Goal: Transaction & Acquisition: Purchase product/service

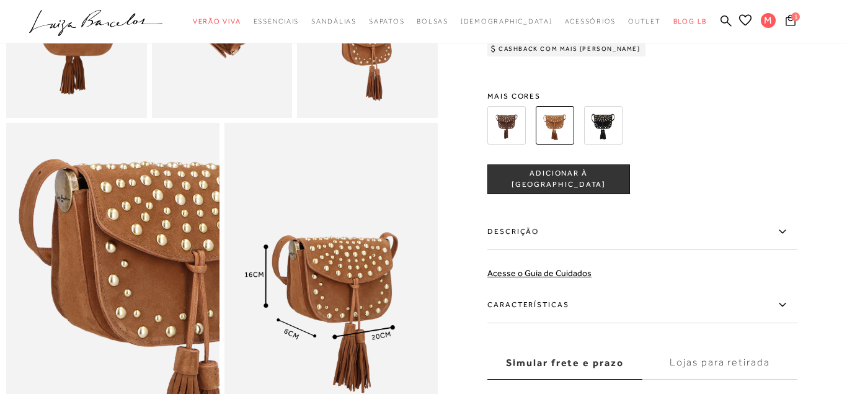
scroll to position [570, 0]
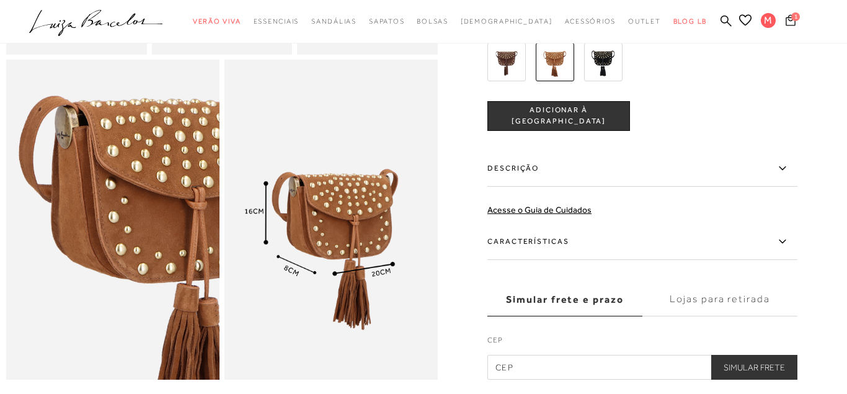
click at [790, 21] on icon at bounding box center [791, 20] width 10 height 12
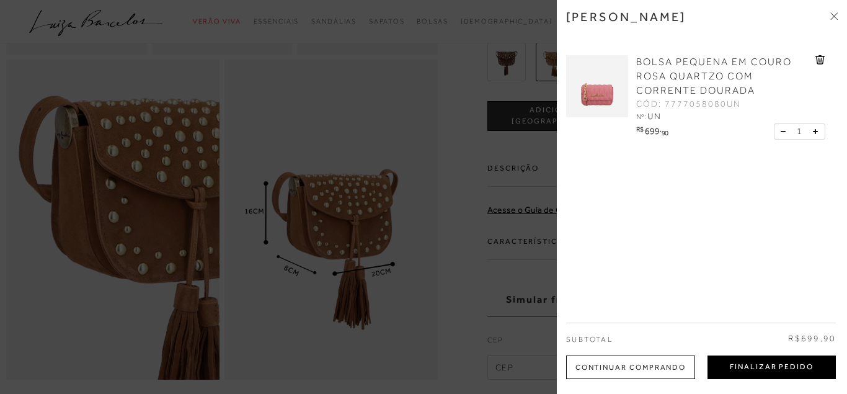
click at [771, 368] on button "Finalizar Pedido" at bounding box center [772, 367] width 128 height 24
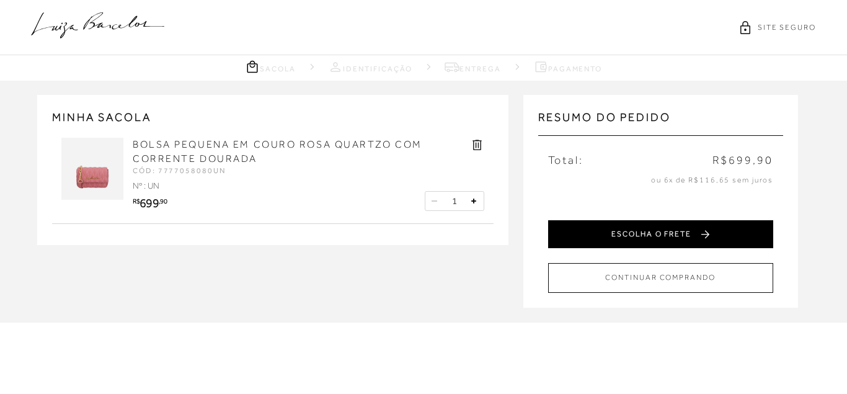
click at [689, 238] on button "ESCOLHA O FRETE" at bounding box center [660, 234] width 225 height 28
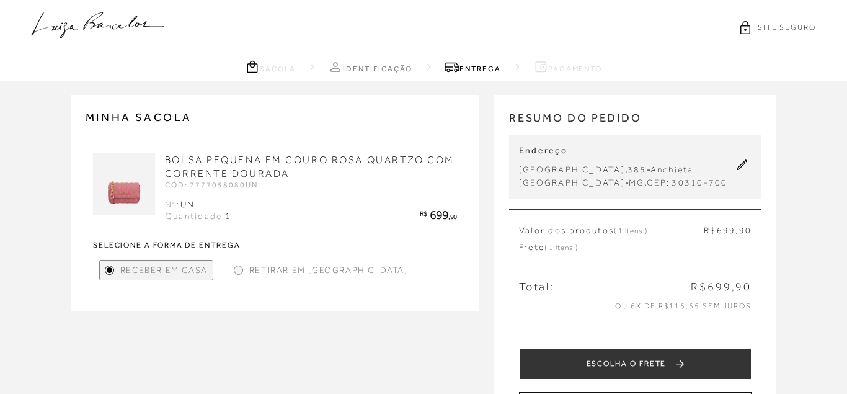
click at [247, 270] on div "Retirar em [GEOGRAPHIC_DATA]" at bounding box center [321, 270] width 184 height 20
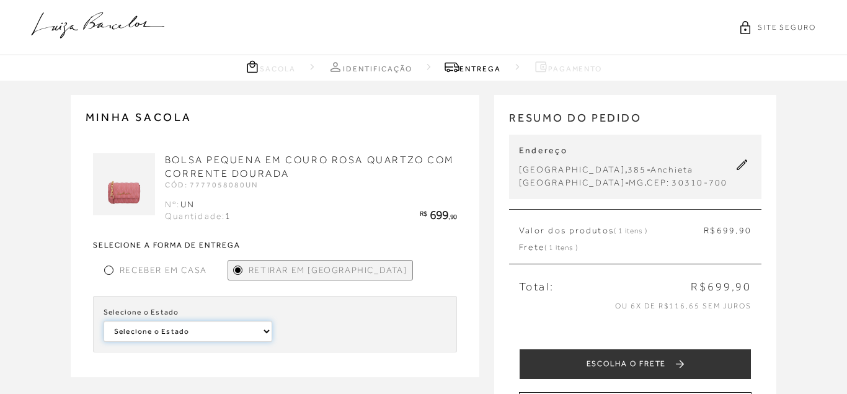
click at [104, 321] on select "Selecione o [GEOGRAPHIC_DATA]" at bounding box center [188, 331] width 169 height 21
click option "Selecione o Estado" at bounding box center [0, 0] width 0 height 0
click at [109, 269] on div at bounding box center [109, 270] width 6 height 6
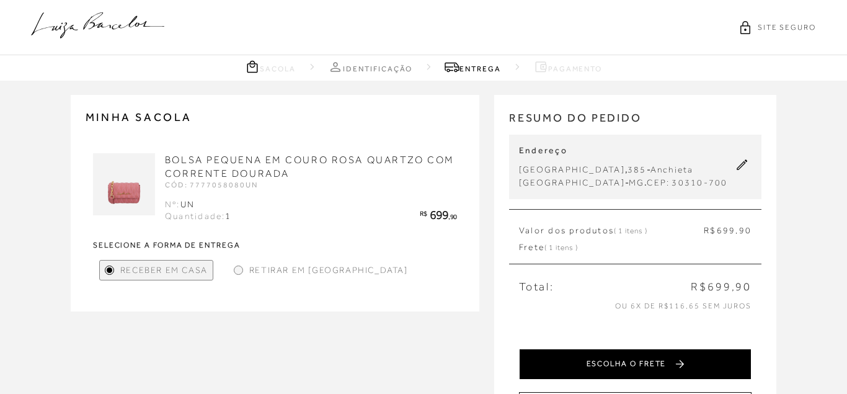
click at [698, 365] on button "ESCOLHA O FRETE" at bounding box center [635, 364] width 233 height 31
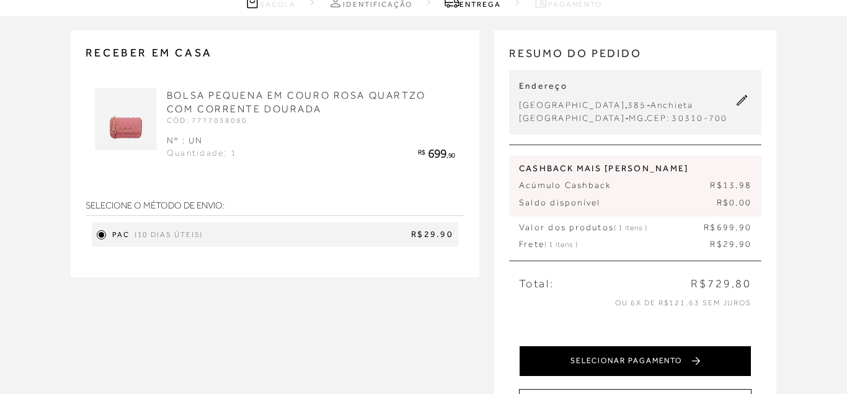
scroll to position [63, 0]
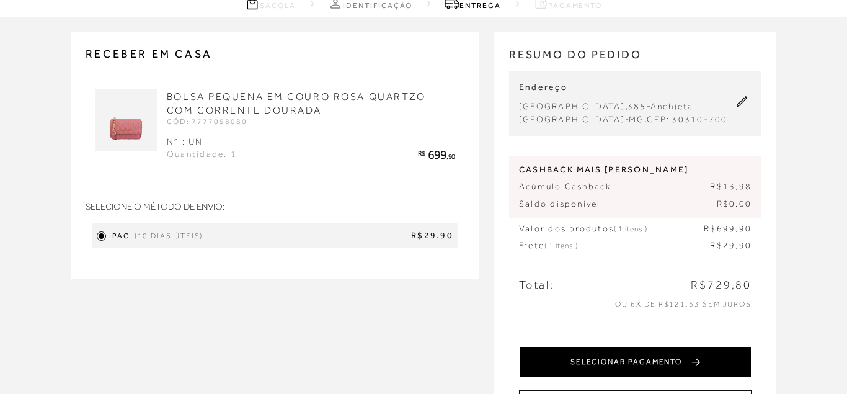
click at [617, 361] on button "SELECIONAR PAGAMENTO" at bounding box center [635, 362] width 233 height 31
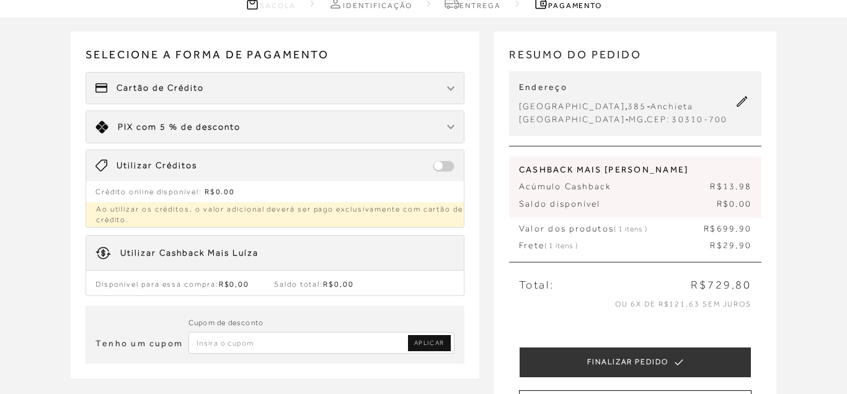
click at [289, 339] on input "Inserir Código da Promoção" at bounding box center [322, 343] width 266 height 22
type input "niverlb"
click at [442, 339] on span "APLICAR" at bounding box center [429, 343] width 30 height 9
click at [297, 341] on input "Inserir Código da Promoção" at bounding box center [322, 343] width 266 height 22
type input "NIVERLB"
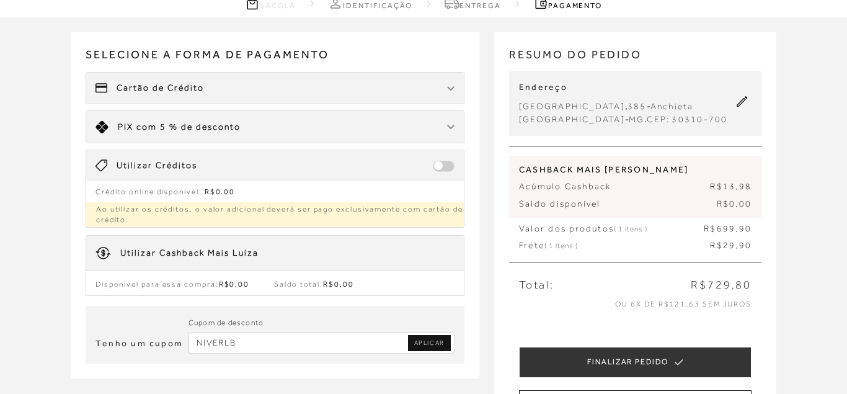
click at [425, 342] on span "APLICAR" at bounding box center [429, 343] width 30 height 9
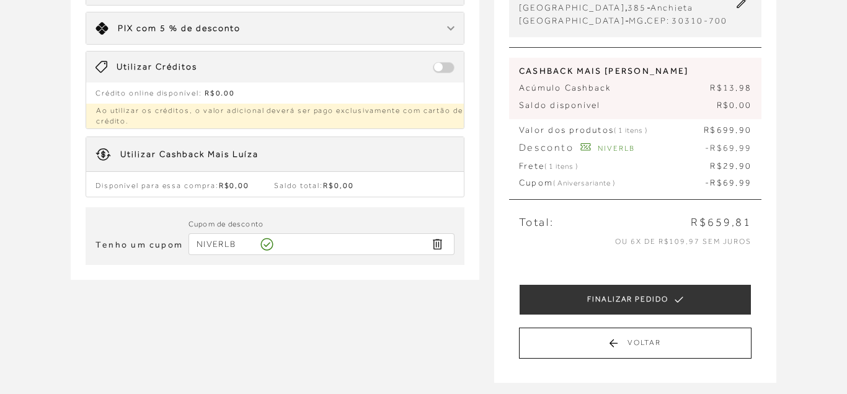
scroll to position [190, 0]
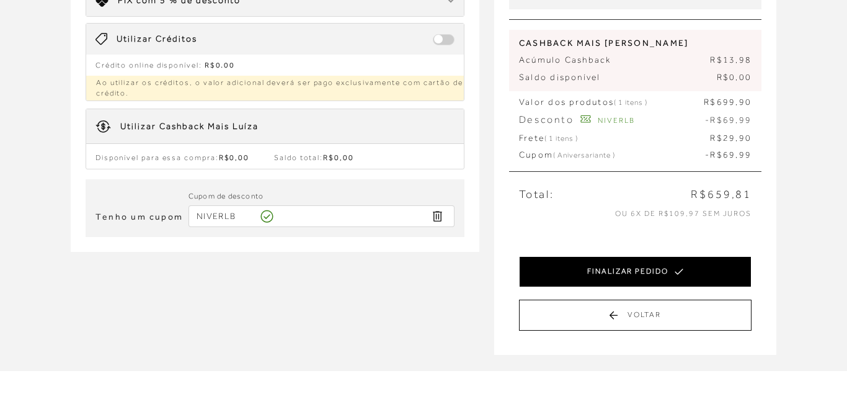
click at [566, 282] on button "FINALIZAR PEDIDO" at bounding box center [635, 271] width 233 height 31
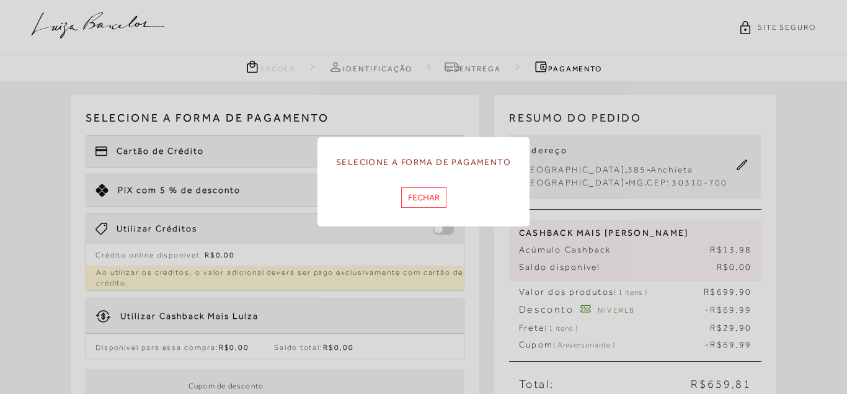
click at [422, 199] on button "Fechar" at bounding box center [423, 197] width 45 height 20
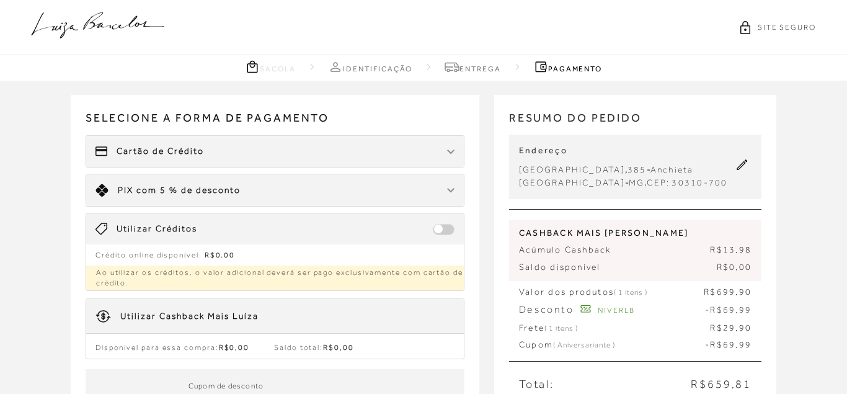
click at [393, 159] on div "Cartão de Crédito" at bounding box center [275, 151] width 378 height 31
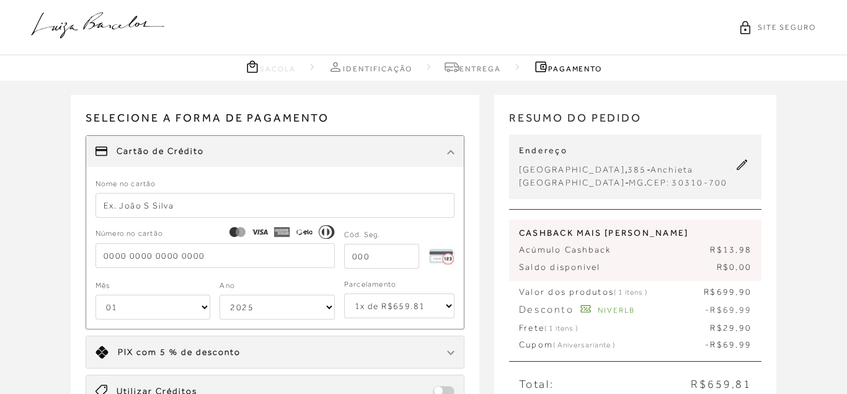
scroll to position [63, 0]
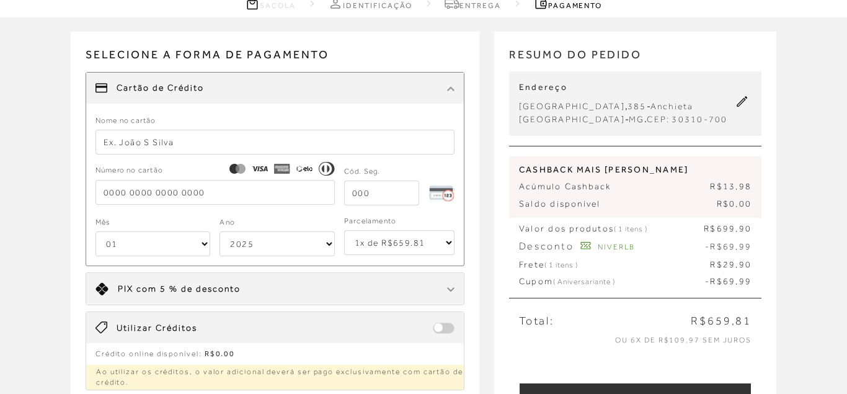
click at [291, 294] on div "Limite: R$ 5.000,00 PIX com 5 % de desconto" at bounding box center [275, 289] width 378 height 32
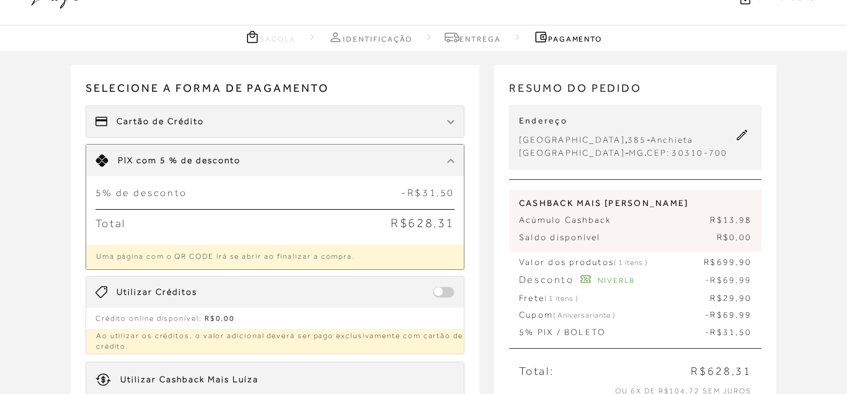
scroll to position [0, 0]
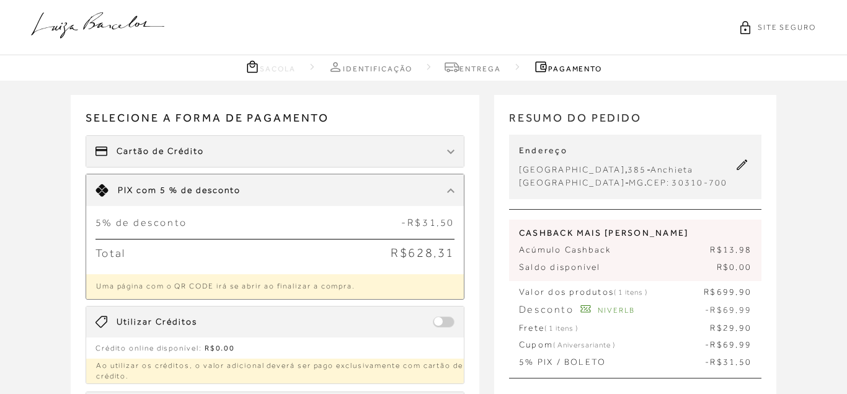
click at [339, 153] on div "Cartão de Crédito" at bounding box center [275, 151] width 378 height 31
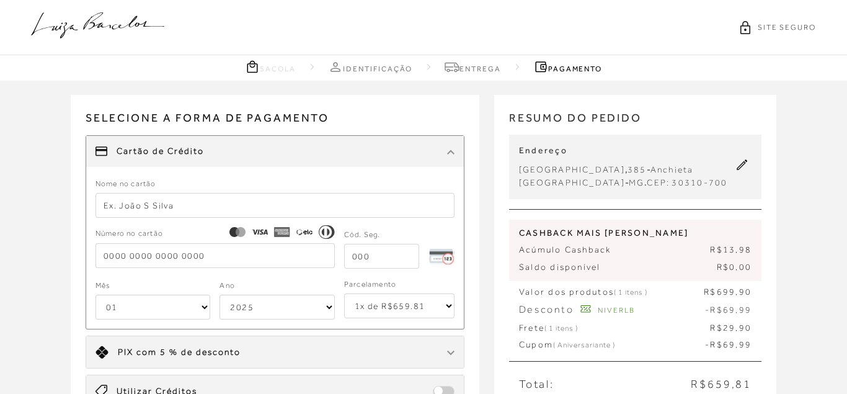
click at [146, 212] on input "text" at bounding box center [275, 205] width 359 height 25
type input "l"
type input "[PERSON_NAME]"
click at [96, 295] on select "01 02 03 04 05 06 07 08 09 10 11 12" at bounding box center [153, 307] width 115 height 25
select select "03"
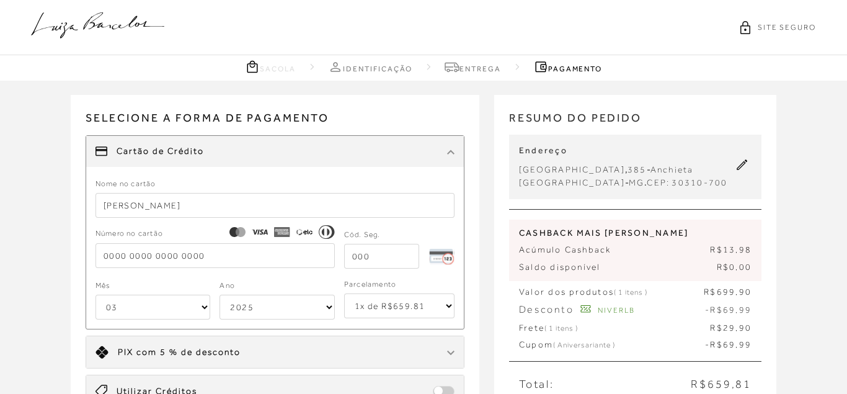
click option "03" at bounding box center [0, 0] width 0 height 0
click at [220, 295] on select "2025 2026 2027 2028 2029 2030 2031 2032 2033 2034 2035 2036 2037 2038 2039 2040…" at bounding box center [277, 307] width 115 height 25
select select "2030"
click option "2030" at bounding box center [0, 0] width 0 height 0
click at [259, 248] on input "tel" at bounding box center [215, 255] width 239 height 25
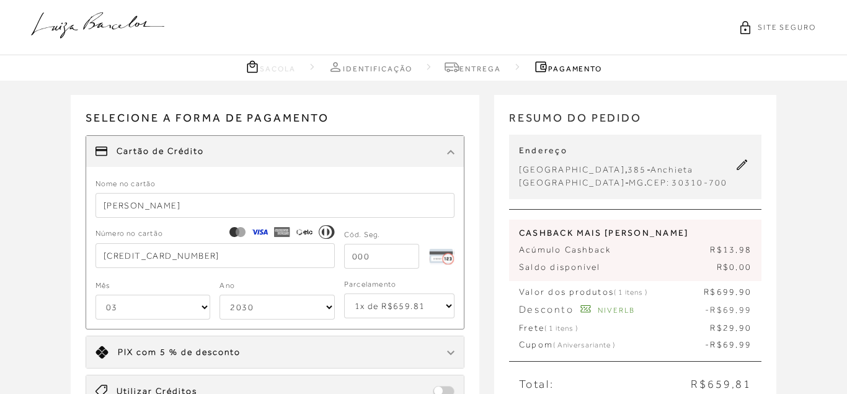
type input "[CREDIT_CARD_NUMBER]"
click at [376, 256] on input "tel" at bounding box center [381, 256] width 75 height 25
type input "684"
click at [344, 293] on select "1x de R$659.81 2x de R$329.91 sem juros 3x de R$219.94 sem juros 4x de R$164.96…" at bounding box center [399, 305] width 110 height 25
select select "6"
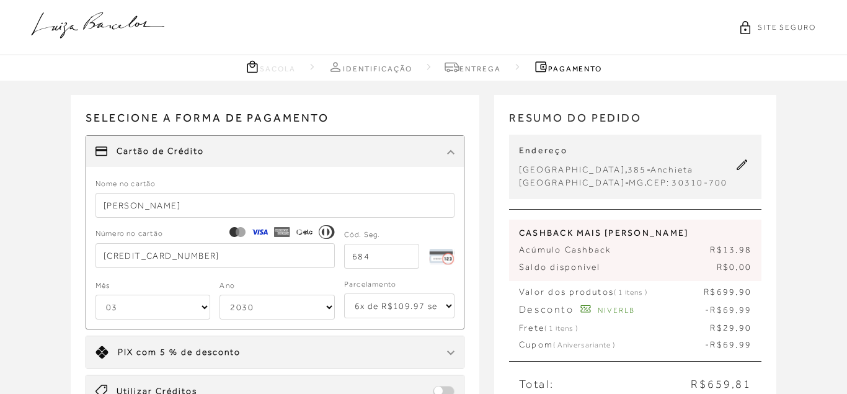
click option "6x de R$109.97 sem juros" at bounding box center [0, 0] width 0 height 0
click at [344, 293] on select "1x de R$659.81 2x de R$329.91 sem juros 3x de R$219.94 sem juros 4x de R$164.96…" at bounding box center [399, 305] width 110 height 25
click option "6x de R$109.97 sem juros" at bounding box center [0, 0] width 0 height 0
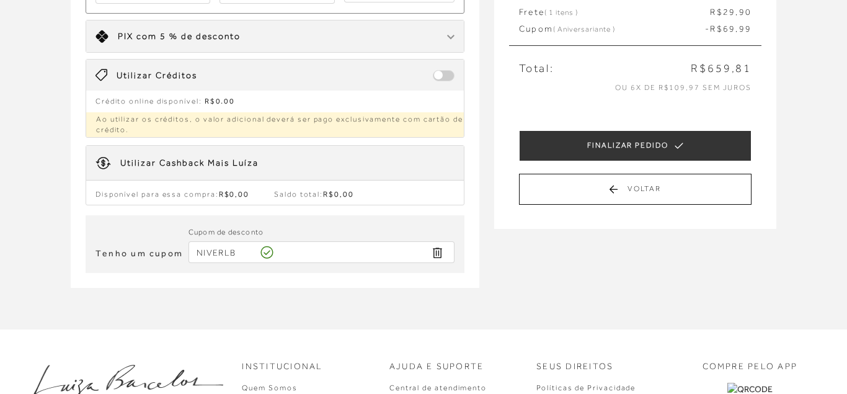
scroll to position [316, 0]
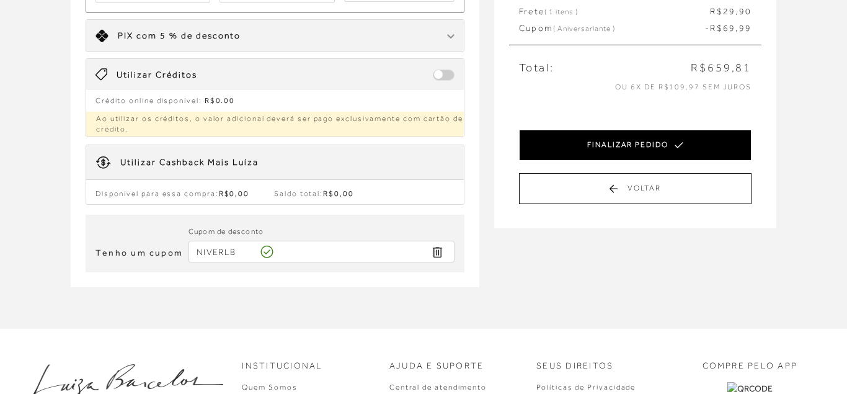
click at [623, 150] on button "FINALIZAR PEDIDO" at bounding box center [635, 145] width 233 height 31
select select "03"
select select "2030"
select select "6"
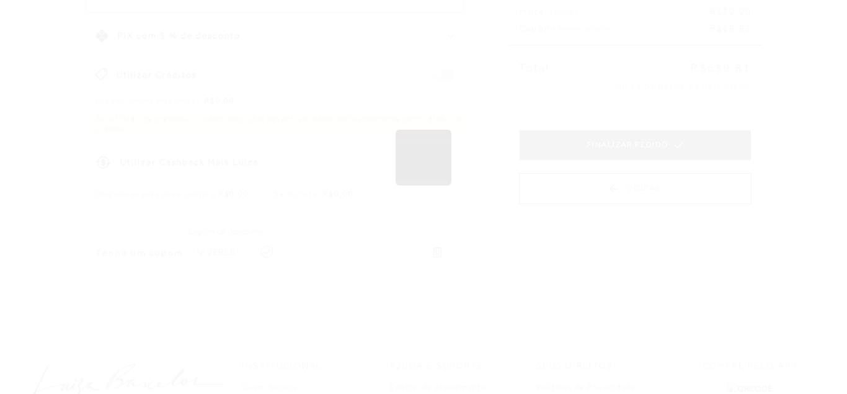
scroll to position [0, 0]
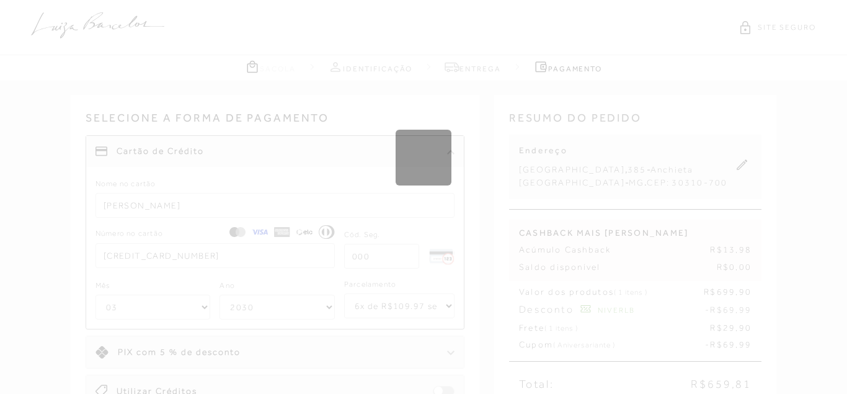
select select "1"
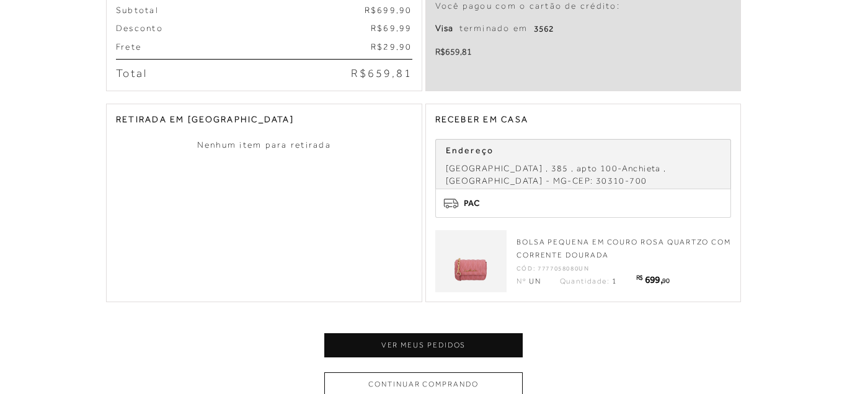
scroll to position [365, 0]
